Goal: Transaction & Acquisition: Purchase product/service

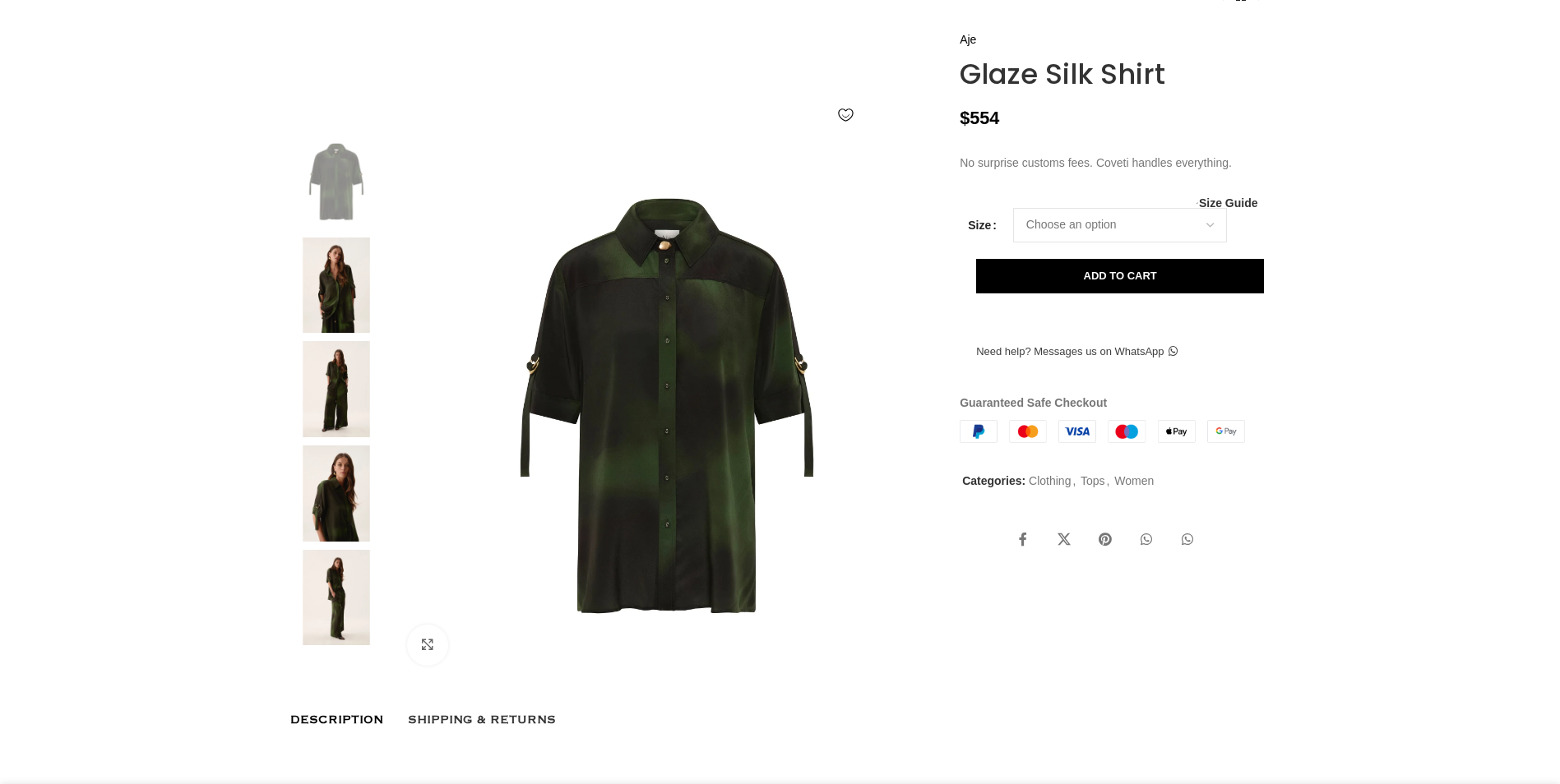
scroll to position [247, 0]
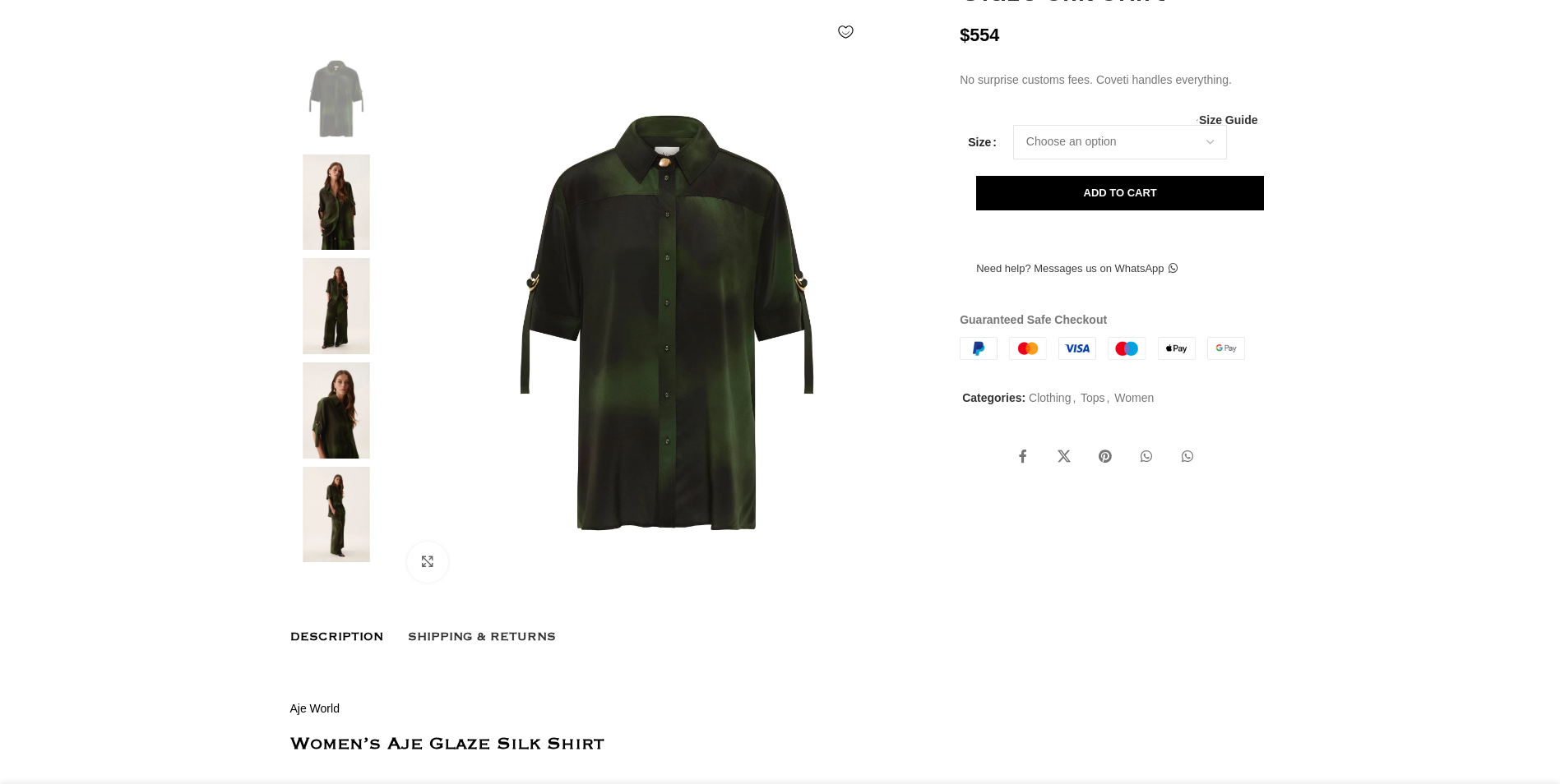
click at [336, 243] on img at bounding box center [337, 202] width 101 height 96
click at [332, 246] on img at bounding box center [337, 202] width 101 height 96
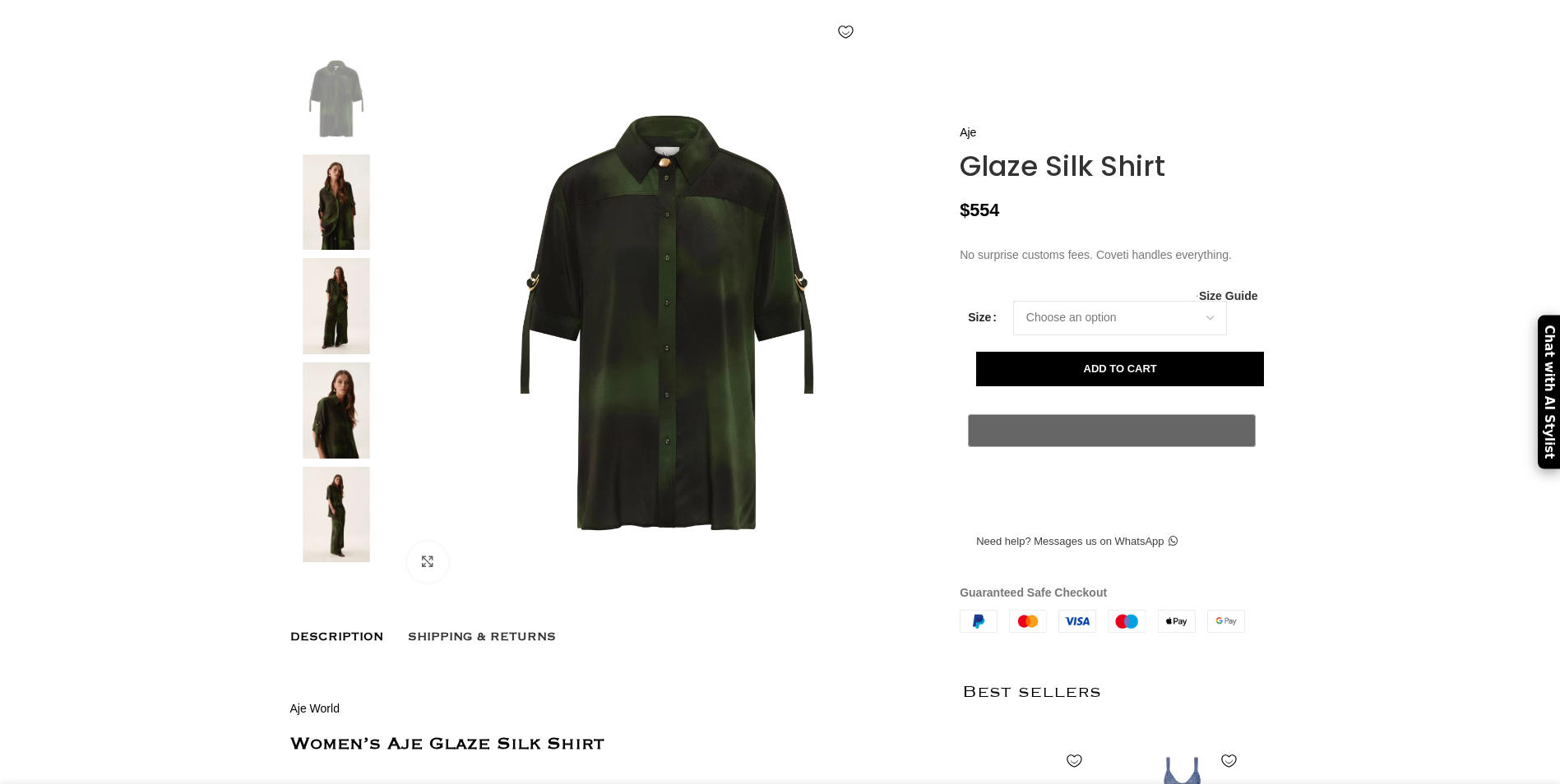
click at [331, 241] on img at bounding box center [337, 202] width 101 height 96
click at [330, 351] on img at bounding box center [337, 306] width 101 height 96
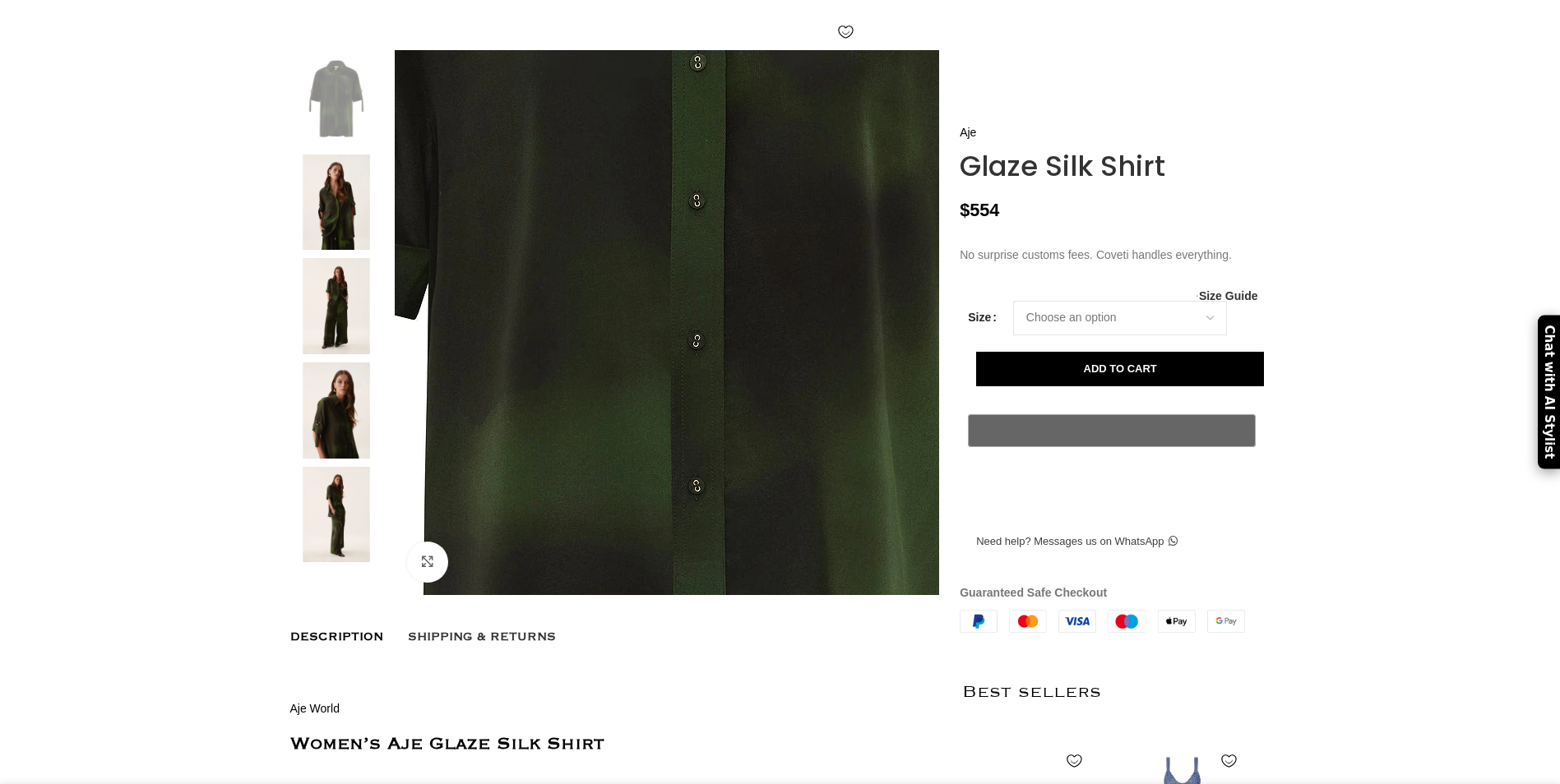
scroll to position [0, 174]
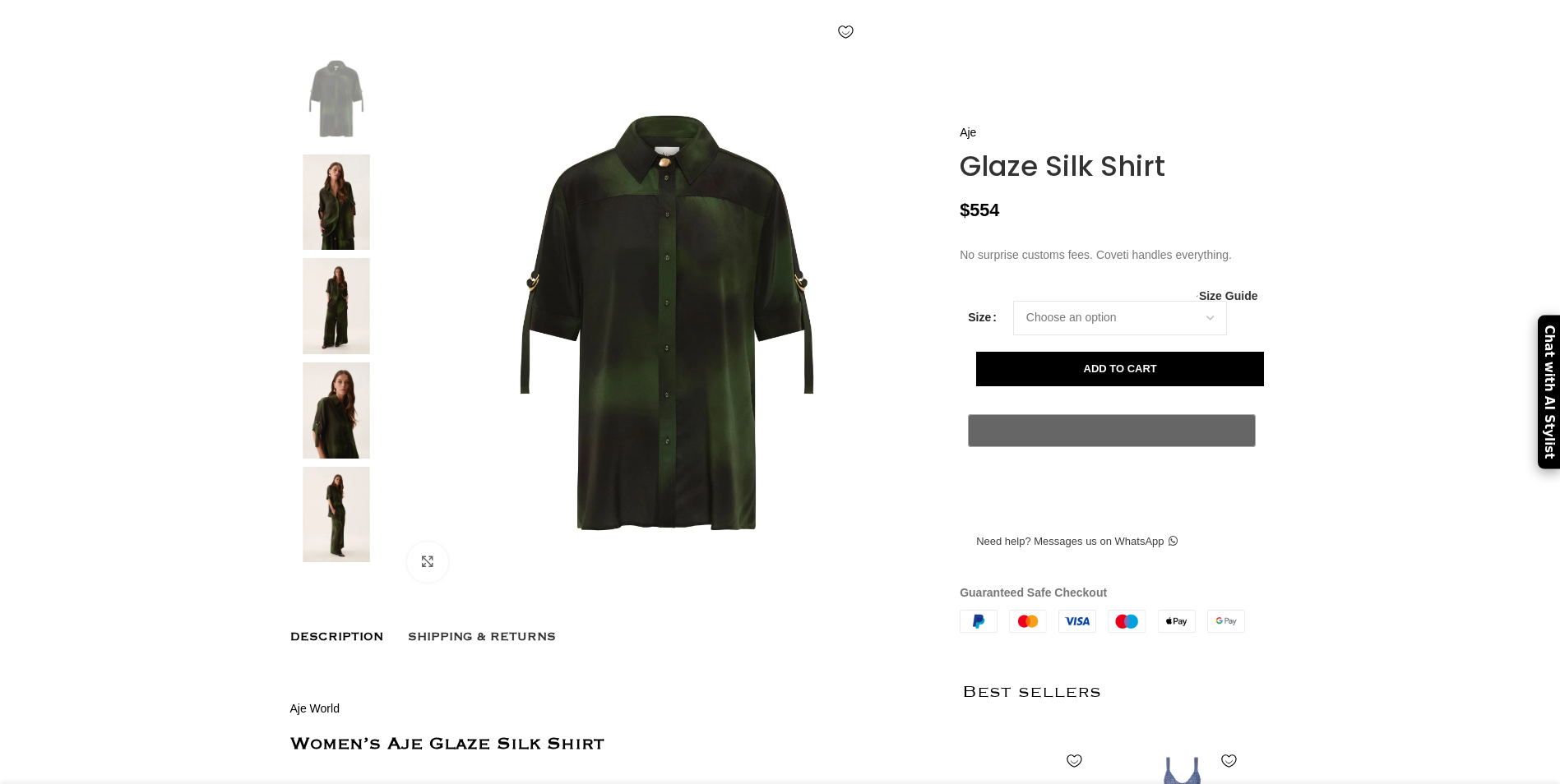
click at [326, 240] on img at bounding box center [337, 202] width 101 height 96
click at [321, 460] on img at bounding box center [337, 412] width 101 height 96
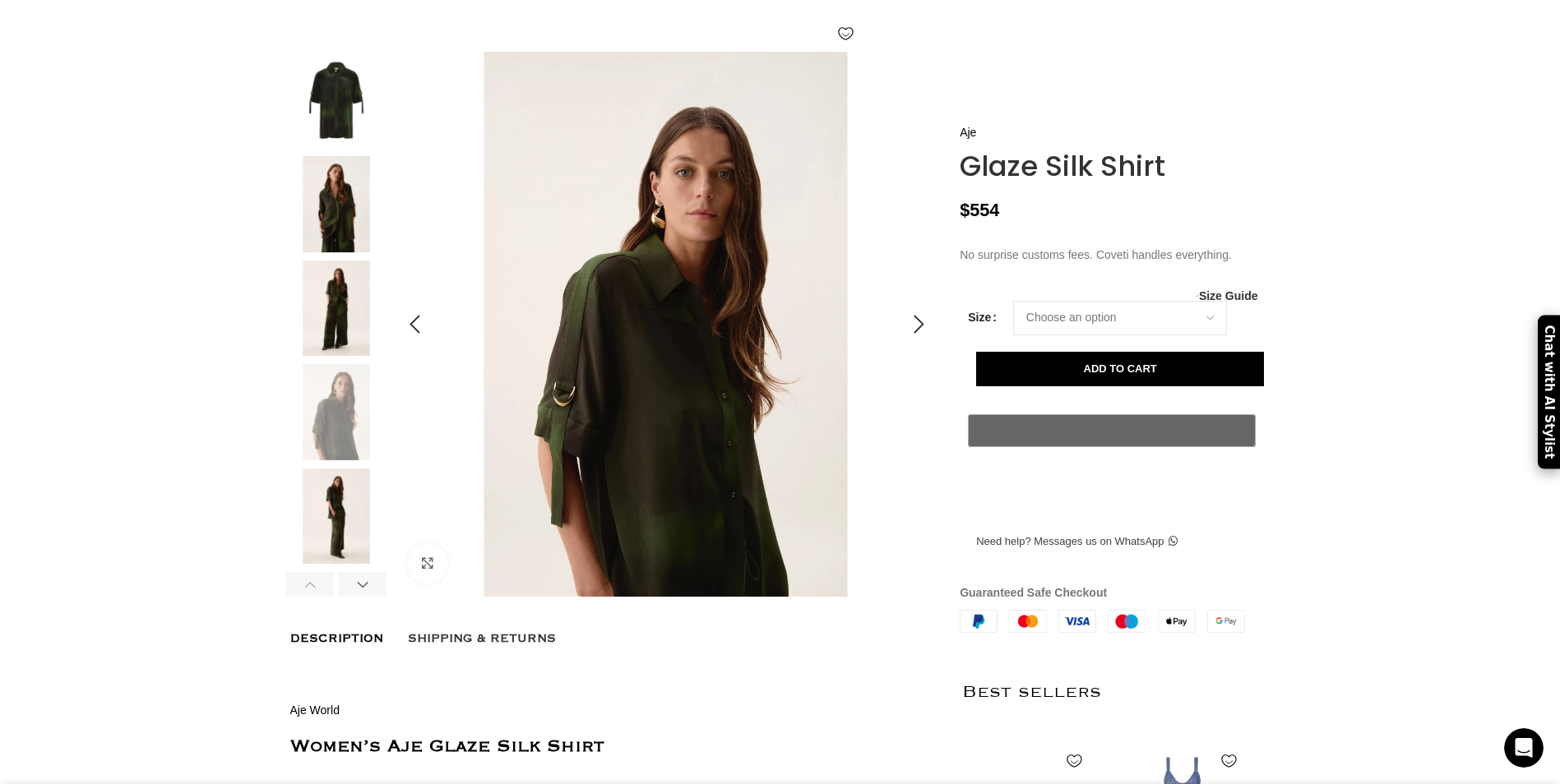
scroll to position [0, 0]
click at [334, 548] on img at bounding box center [337, 516] width 101 height 96
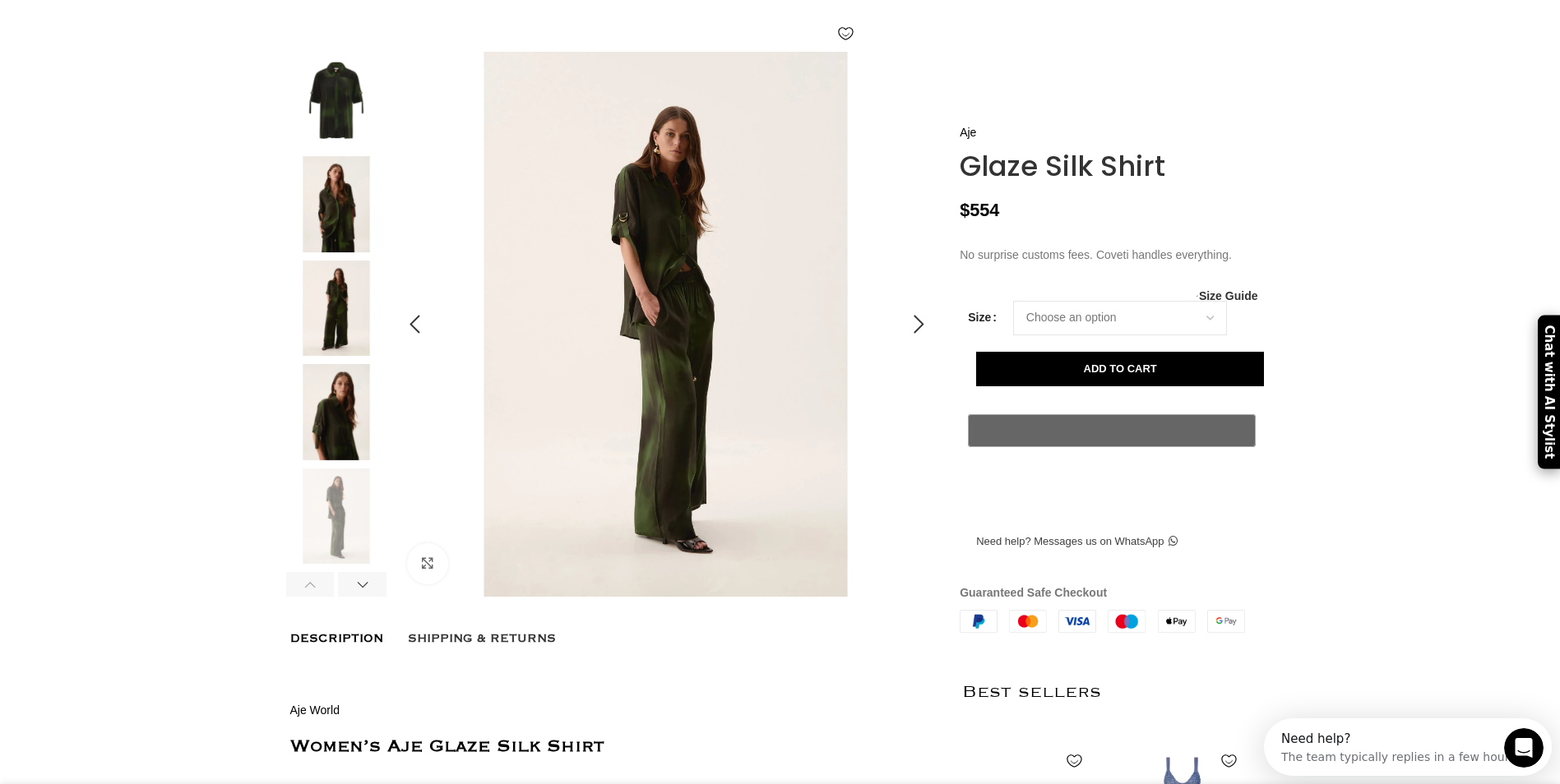
click at [669, 463] on img at bounding box center [664, 91] width 1123 height 1683
click at [671, 437] on img at bounding box center [660, 158] width 1123 height 1683
